Goal: Navigation & Orientation: Go to known website

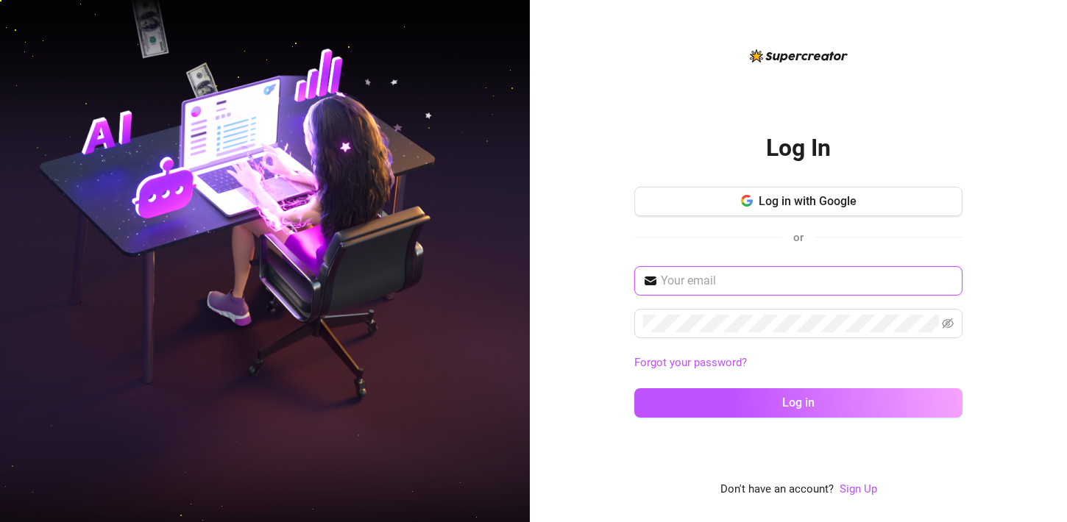
click at [726, 283] on input "text" at bounding box center [807, 281] width 293 height 18
